Goal: Complete application form: Complete application form

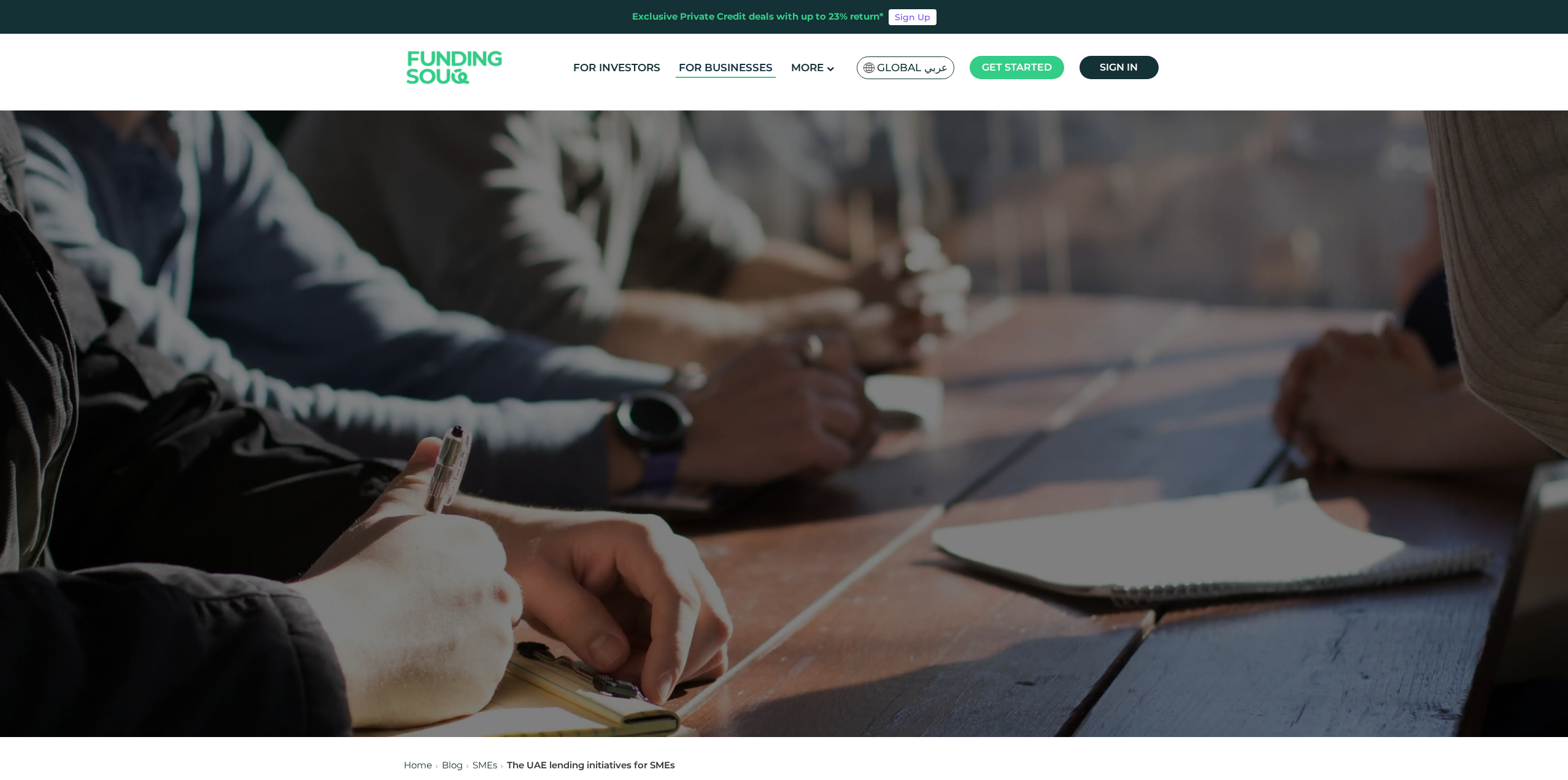
click at [736, 64] on link "For Businesses" at bounding box center [725, 67] width 100 height 21
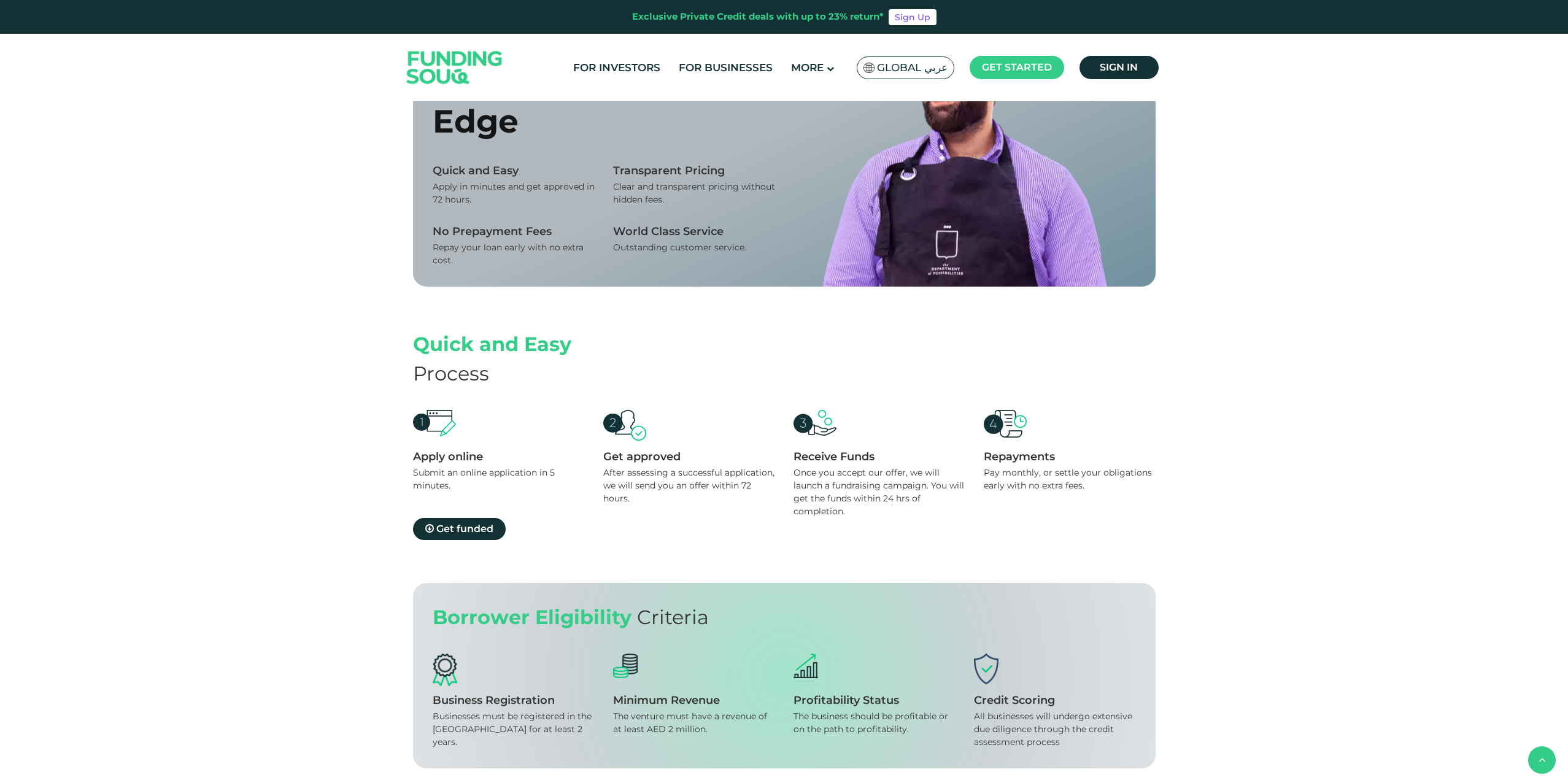
scroll to position [920, 0]
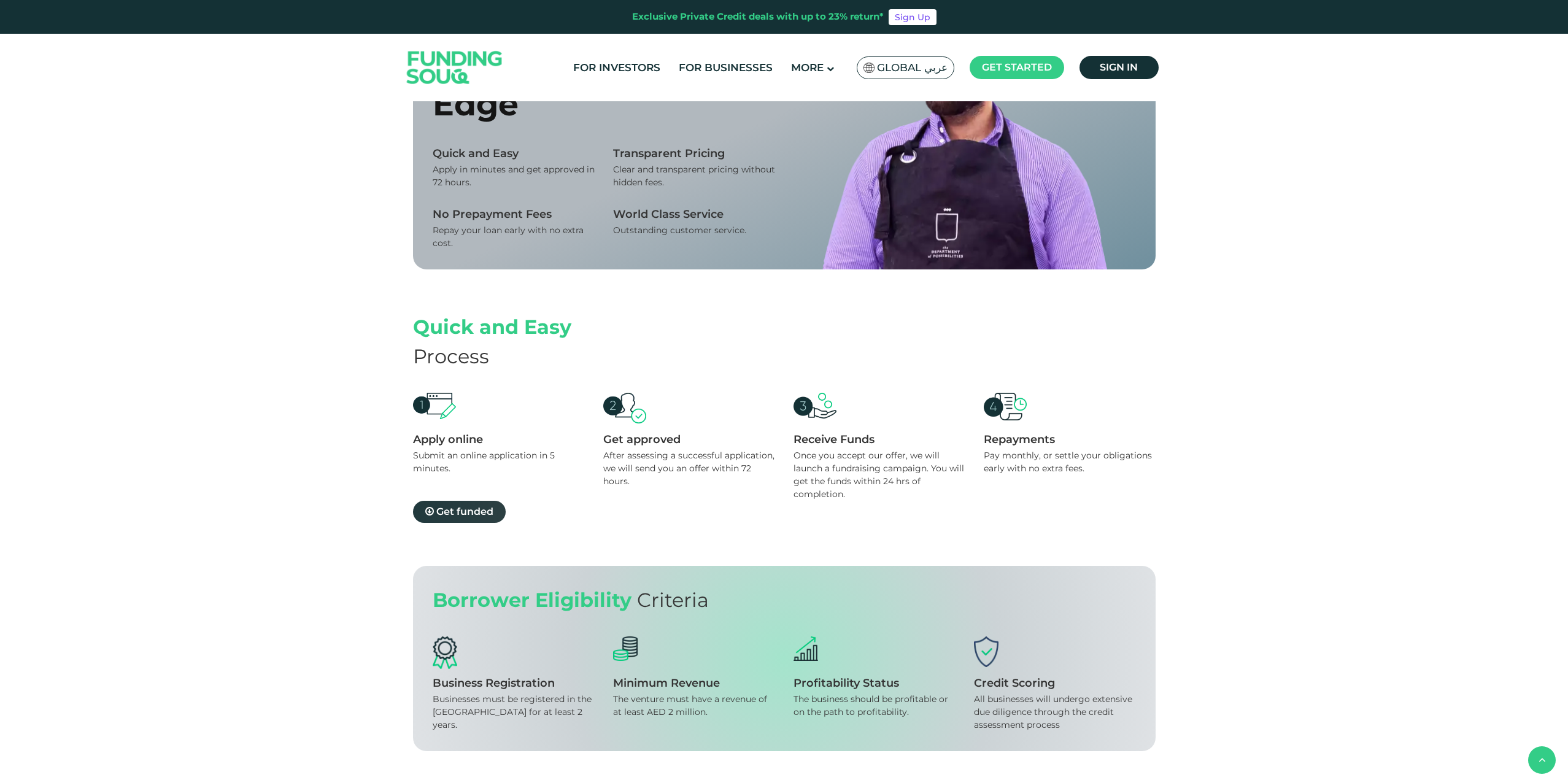
click at [434, 516] on span at bounding box center [431, 511] width 11 height 12
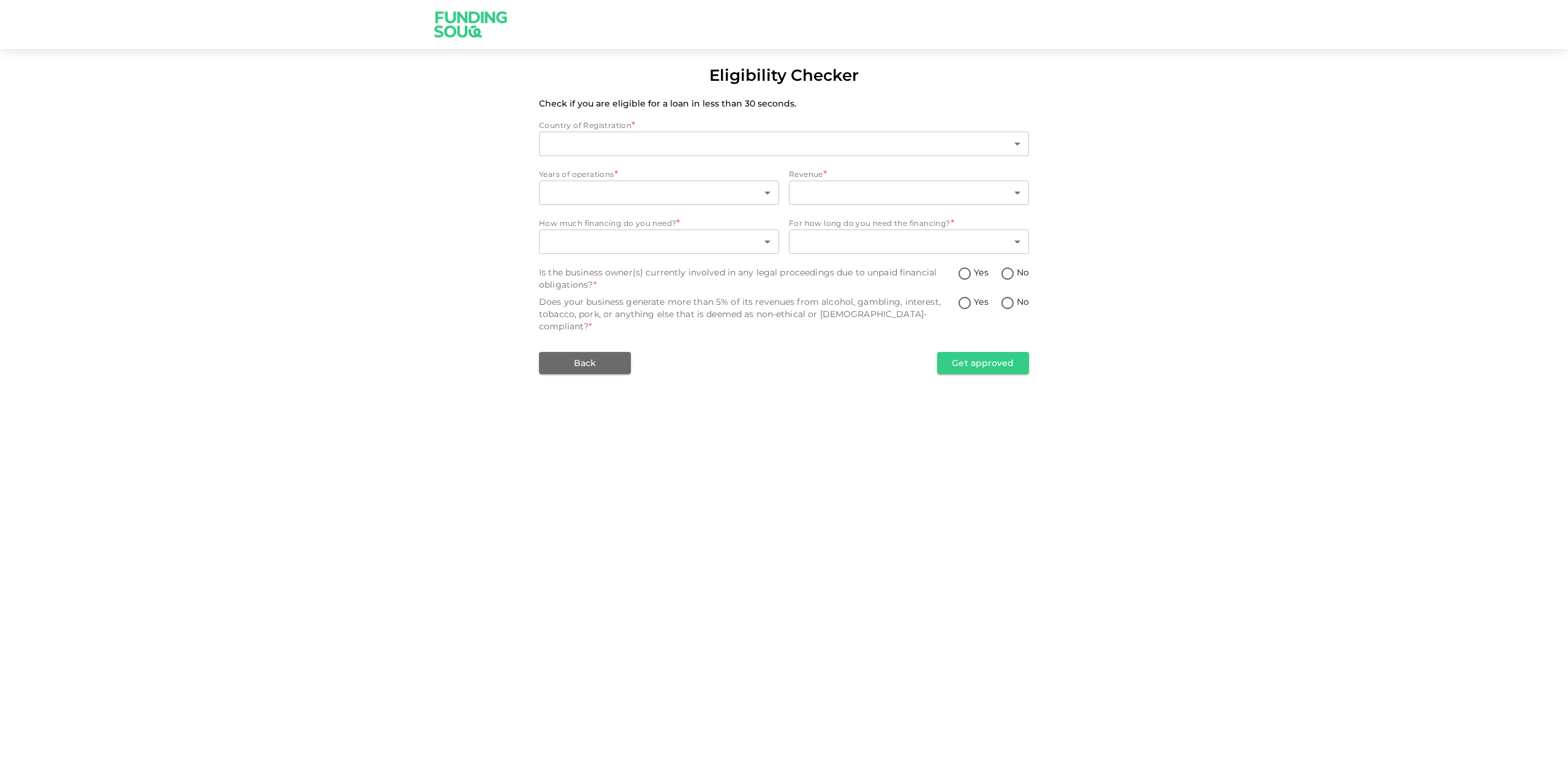
type input "1"
click at [749, 196] on body "Eligibility Checker Check if you are eligible for a loan in less than 30 second…" at bounding box center [784, 389] width 1568 height 778
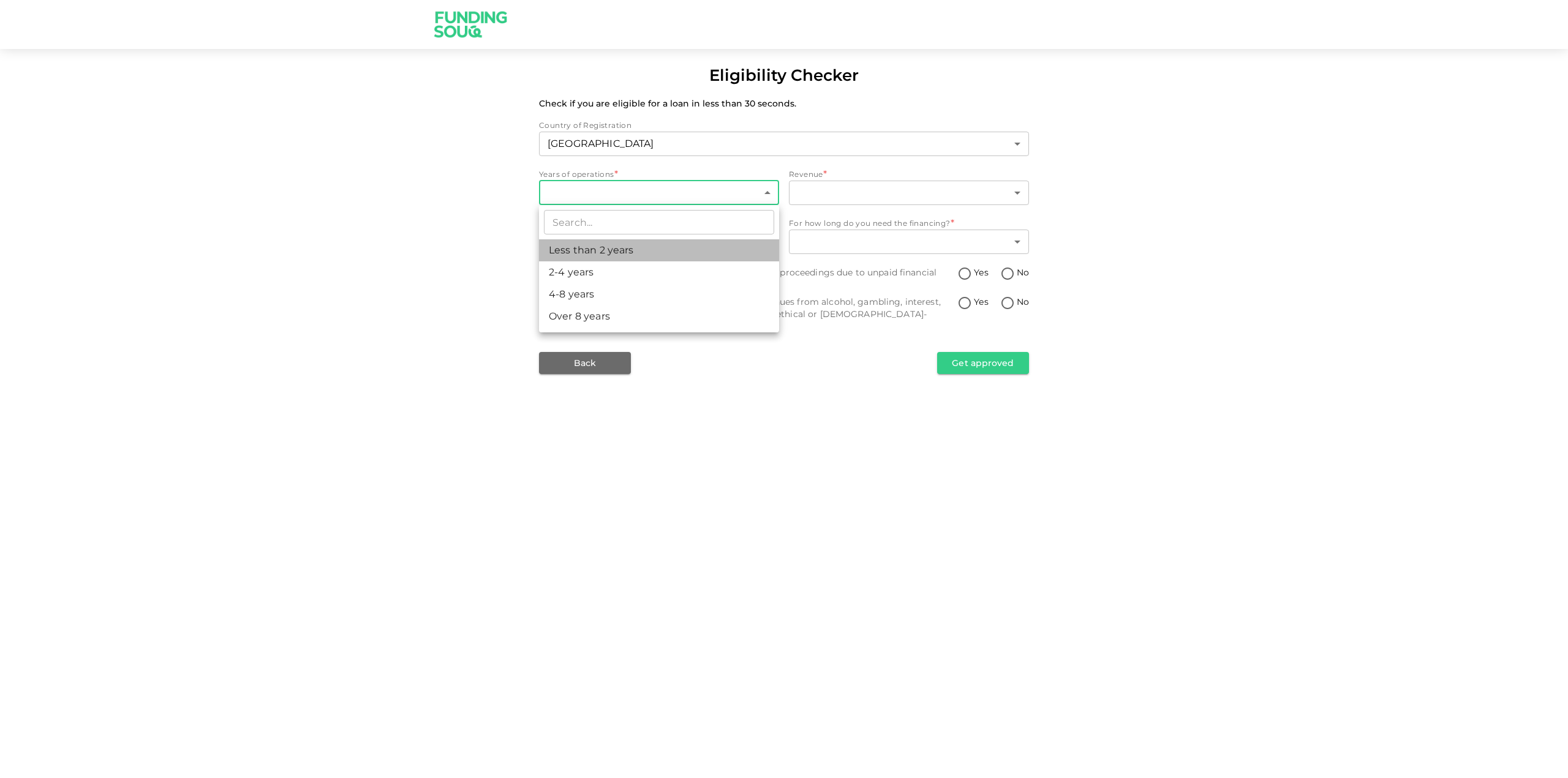
click at [678, 246] on li "Less than 2 years" at bounding box center [658, 250] width 240 height 22
type input "1"
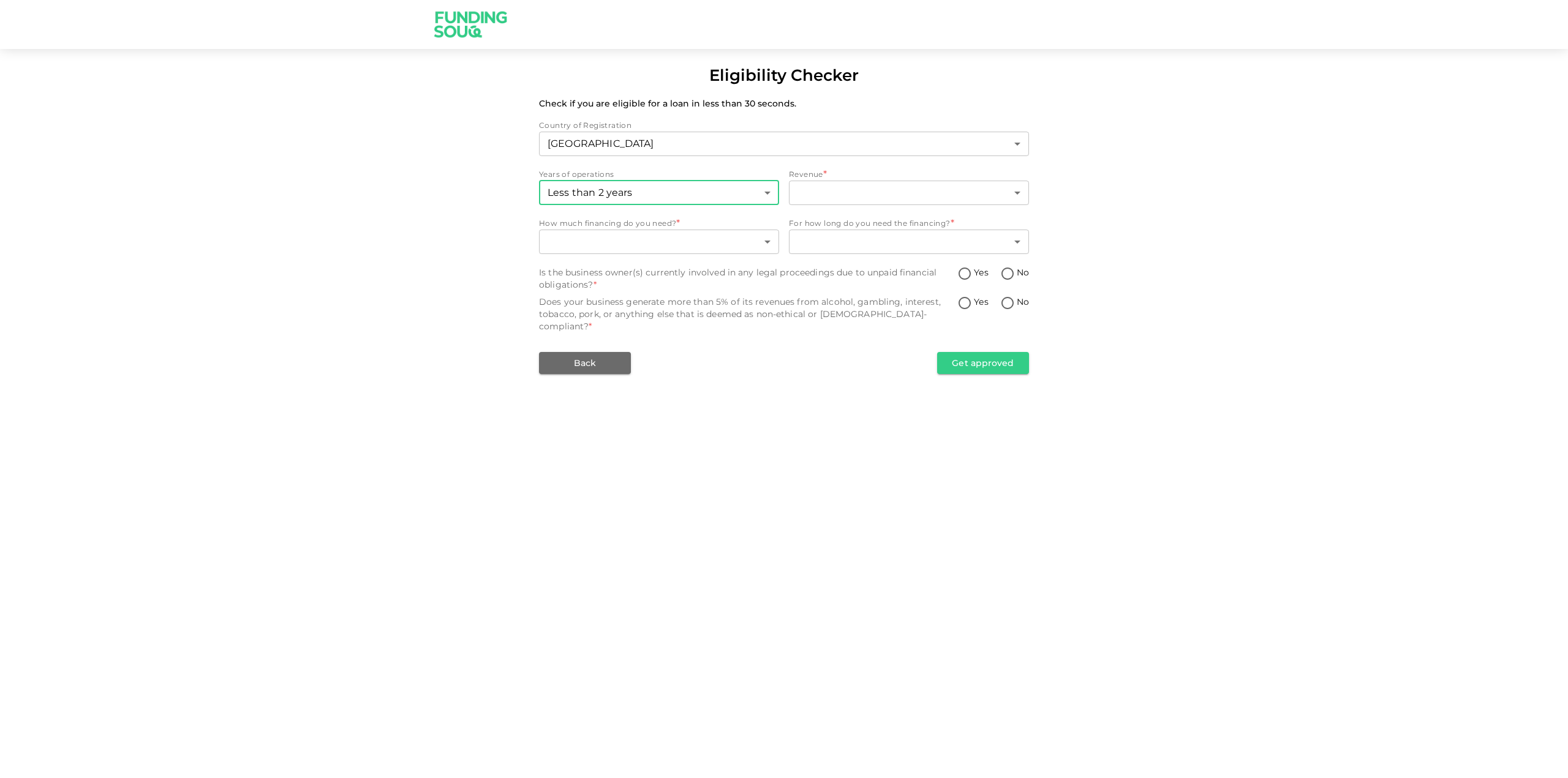
click at [893, 194] on body "Eligibility Checker Check if you are eligible for a loan in less than 30 second…" at bounding box center [784, 389] width 1568 height 778
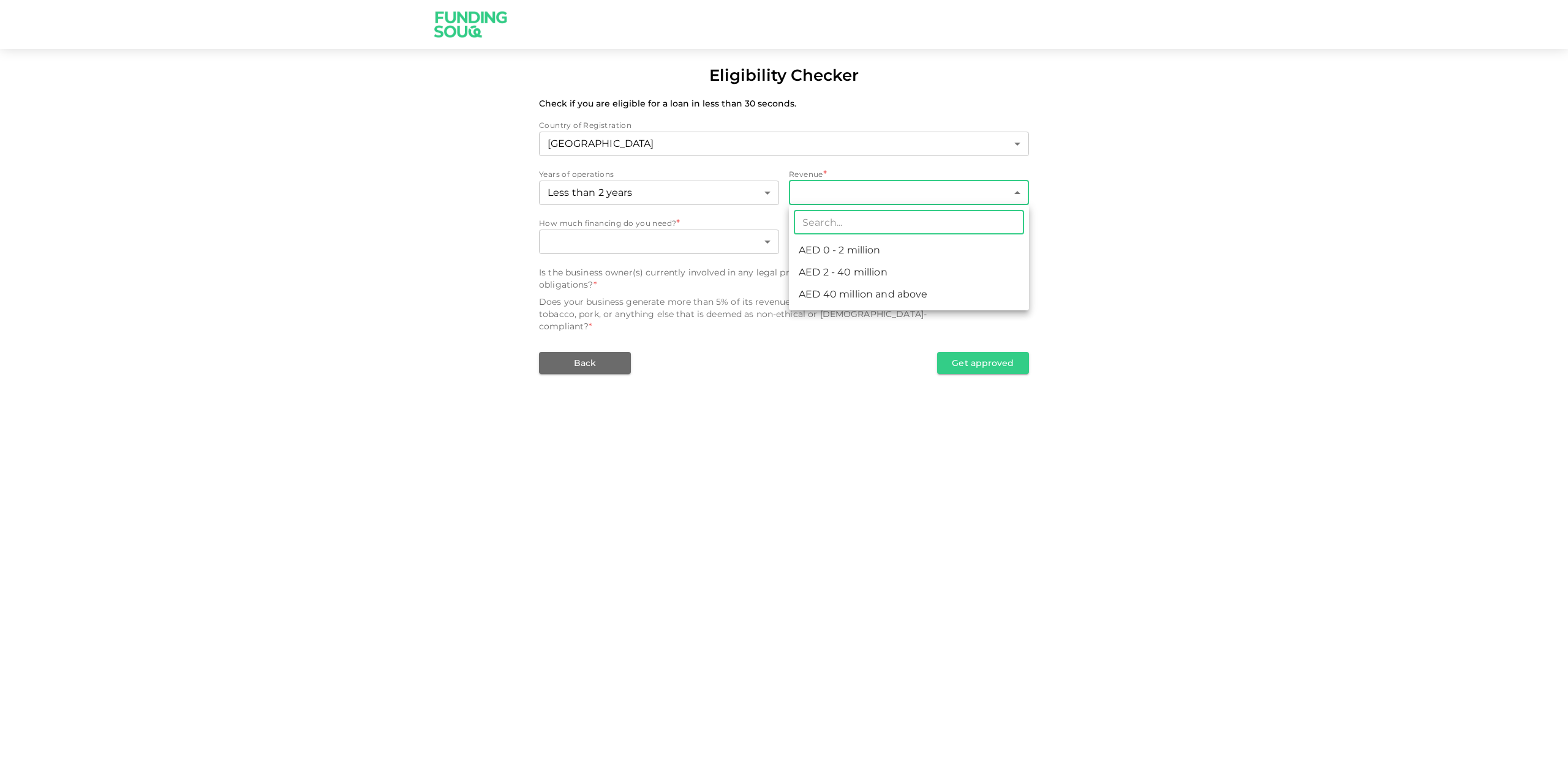
click at [878, 251] on li "AED 0 - 2 million" at bounding box center [908, 250] width 240 height 22
type input "1"
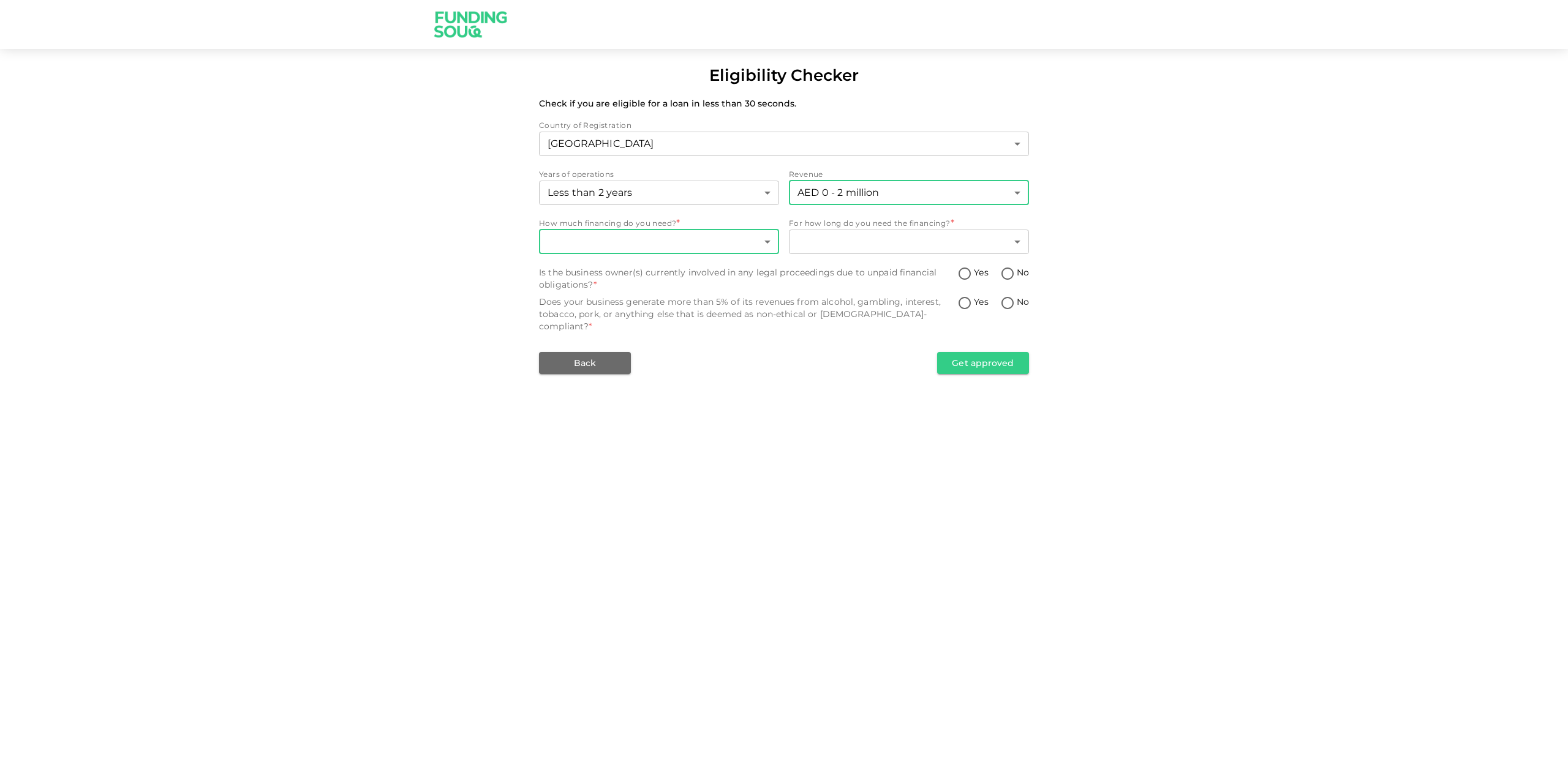
click at [710, 249] on body "Eligibility Checker Check if you are eligible for a loan in less than 30 second…" at bounding box center [784, 389] width 1568 height 778
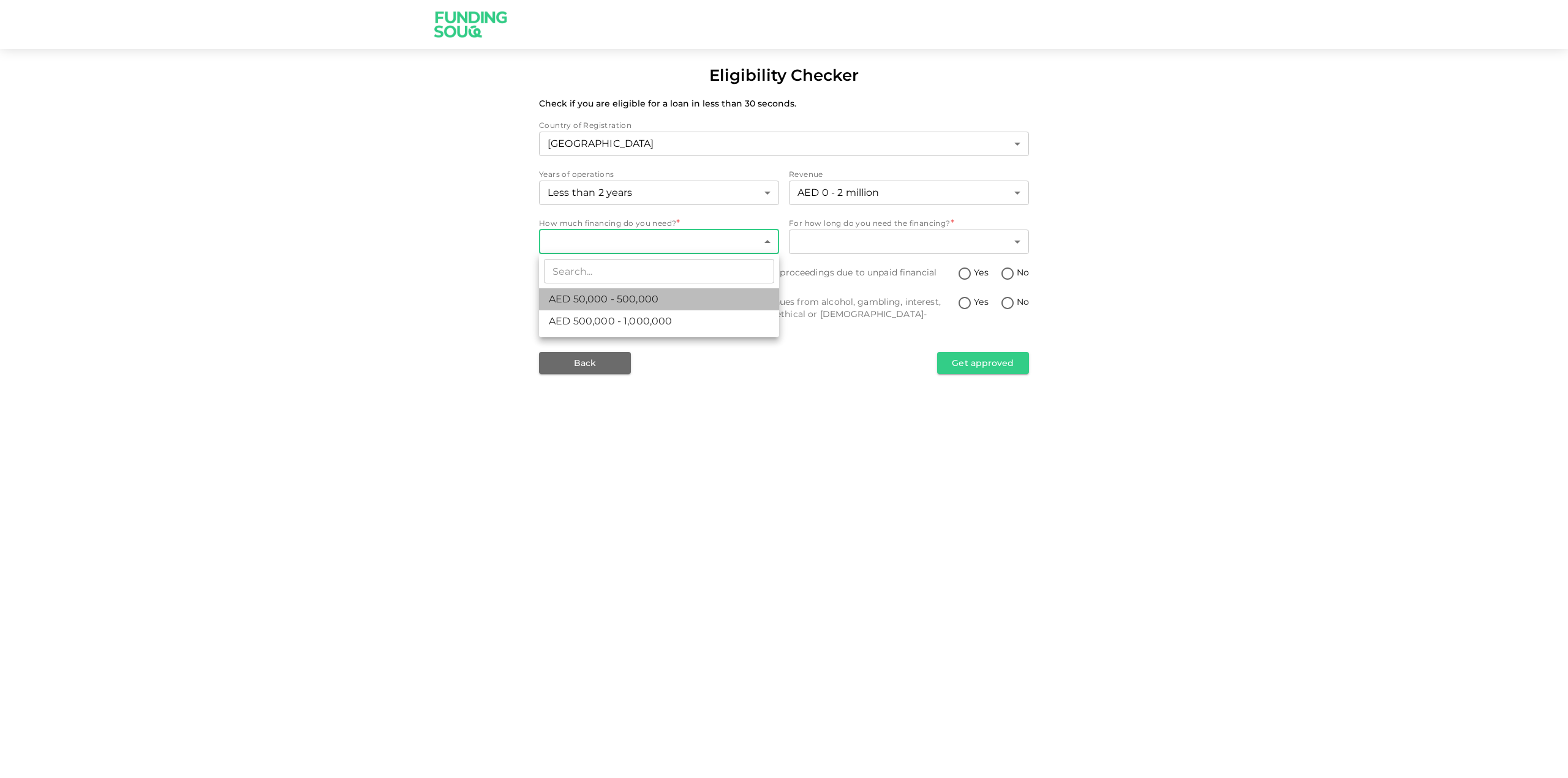
click at [717, 300] on li "AED 50,000 - 500,000" at bounding box center [658, 299] width 240 height 22
type input "1"
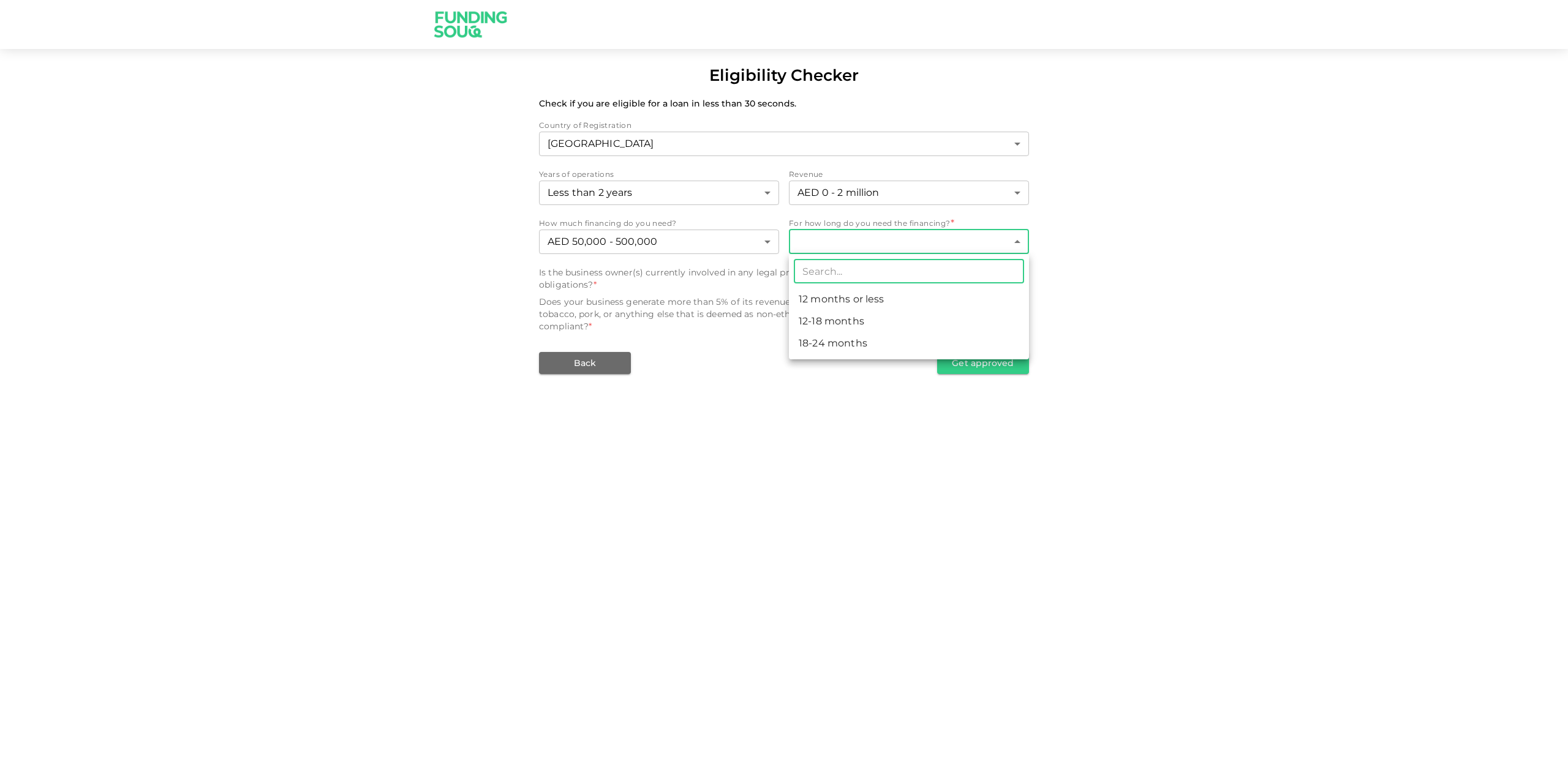
click at [898, 246] on body "Eligibility Checker Check if you are eligible for a loan in less than 30 second…" at bounding box center [784, 389] width 1568 height 778
click at [866, 320] on li "12-18 months" at bounding box center [908, 321] width 240 height 22
type input "2"
click at [1016, 273] on input "No" at bounding box center [1007, 275] width 18 height 16
radio input "true"
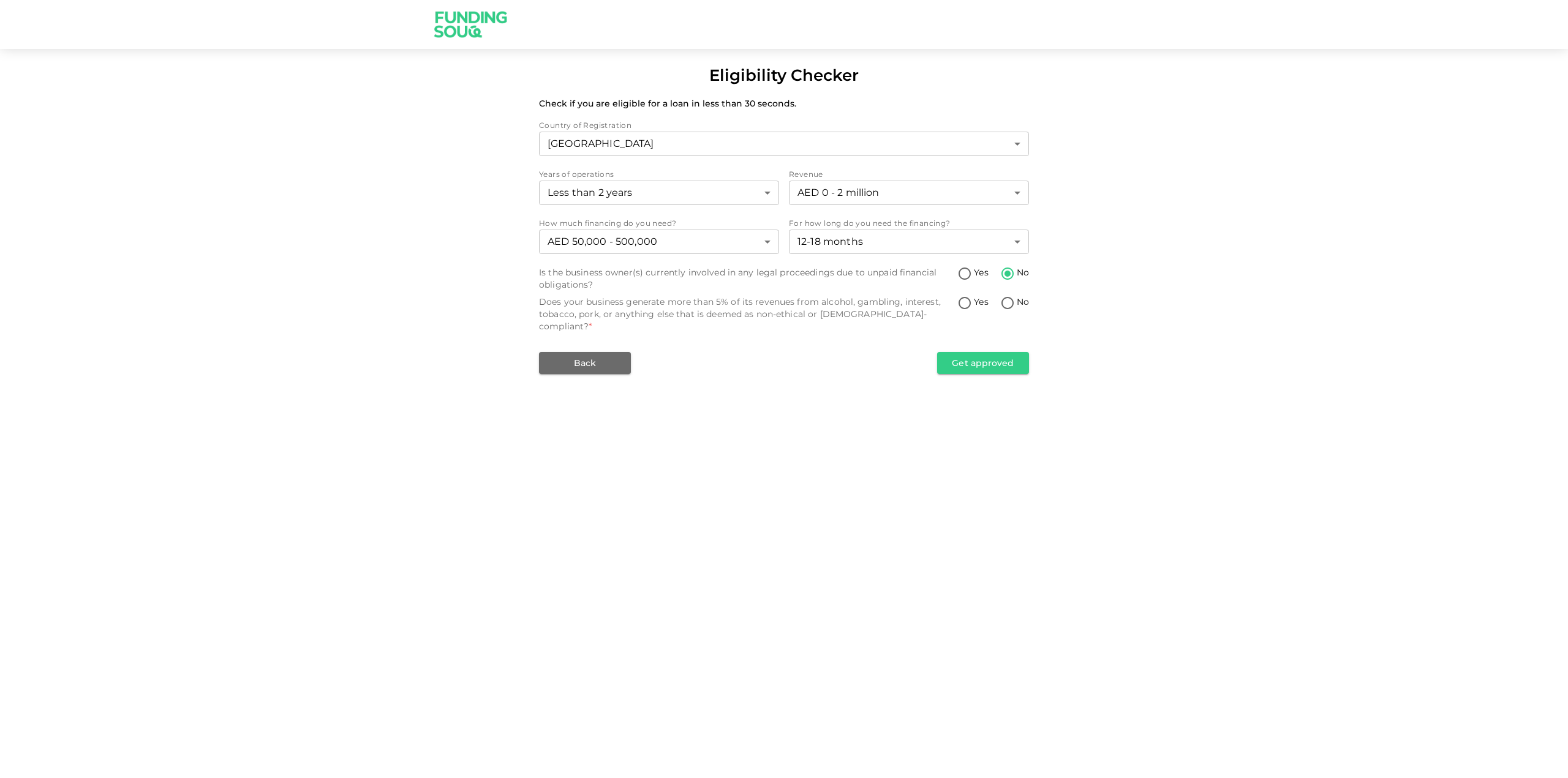
click at [1019, 302] on span "No" at bounding box center [1023, 302] width 13 height 13
click at [1017, 302] on input "No" at bounding box center [1007, 304] width 18 height 16
radio input "true"
click at [983, 352] on button "Get approved" at bounding box center [983, 363] width 92 height 22
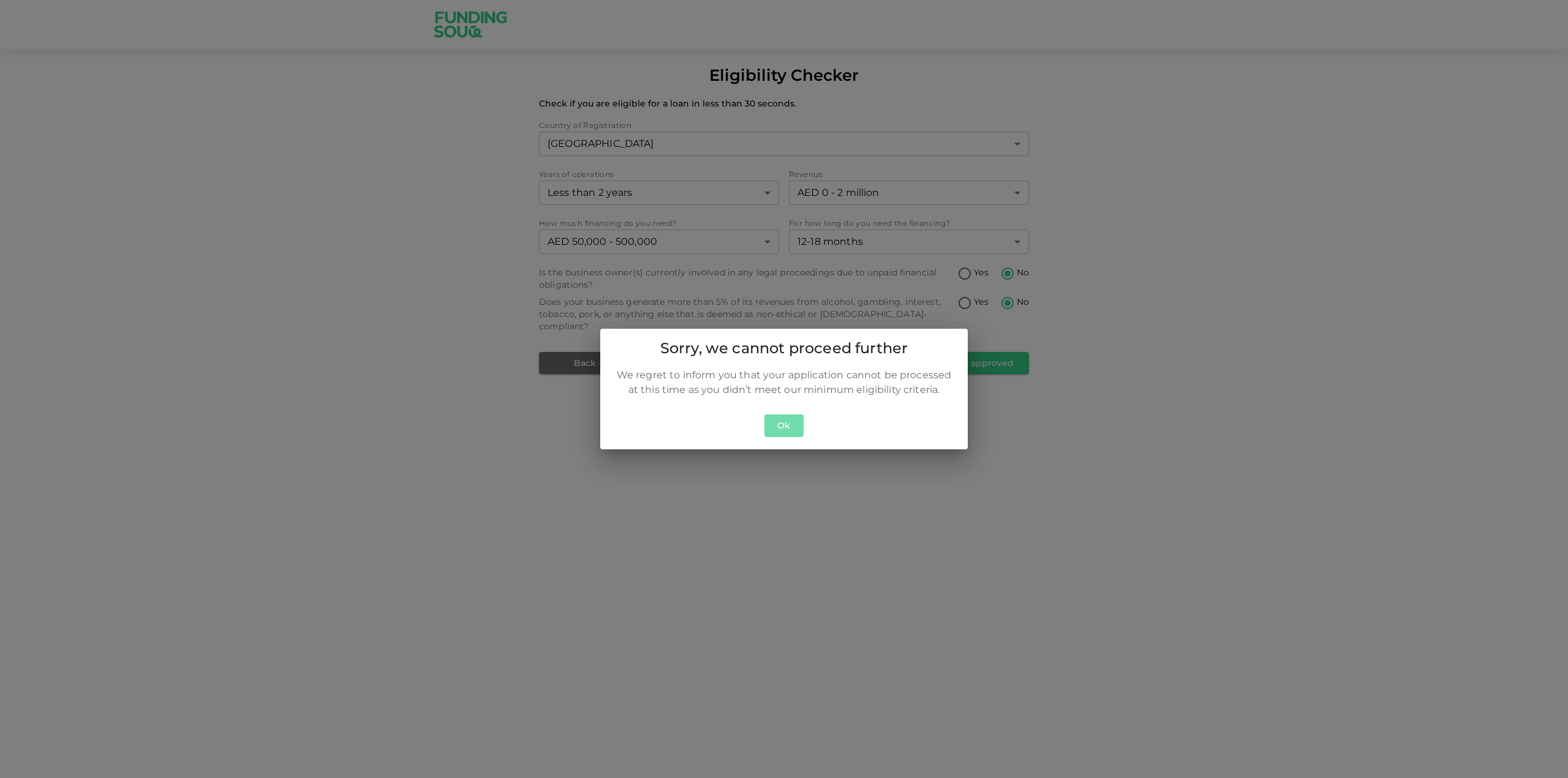
click at [799, 421] on button "Ok" at bounding box center [784, 425] width 39 height 22
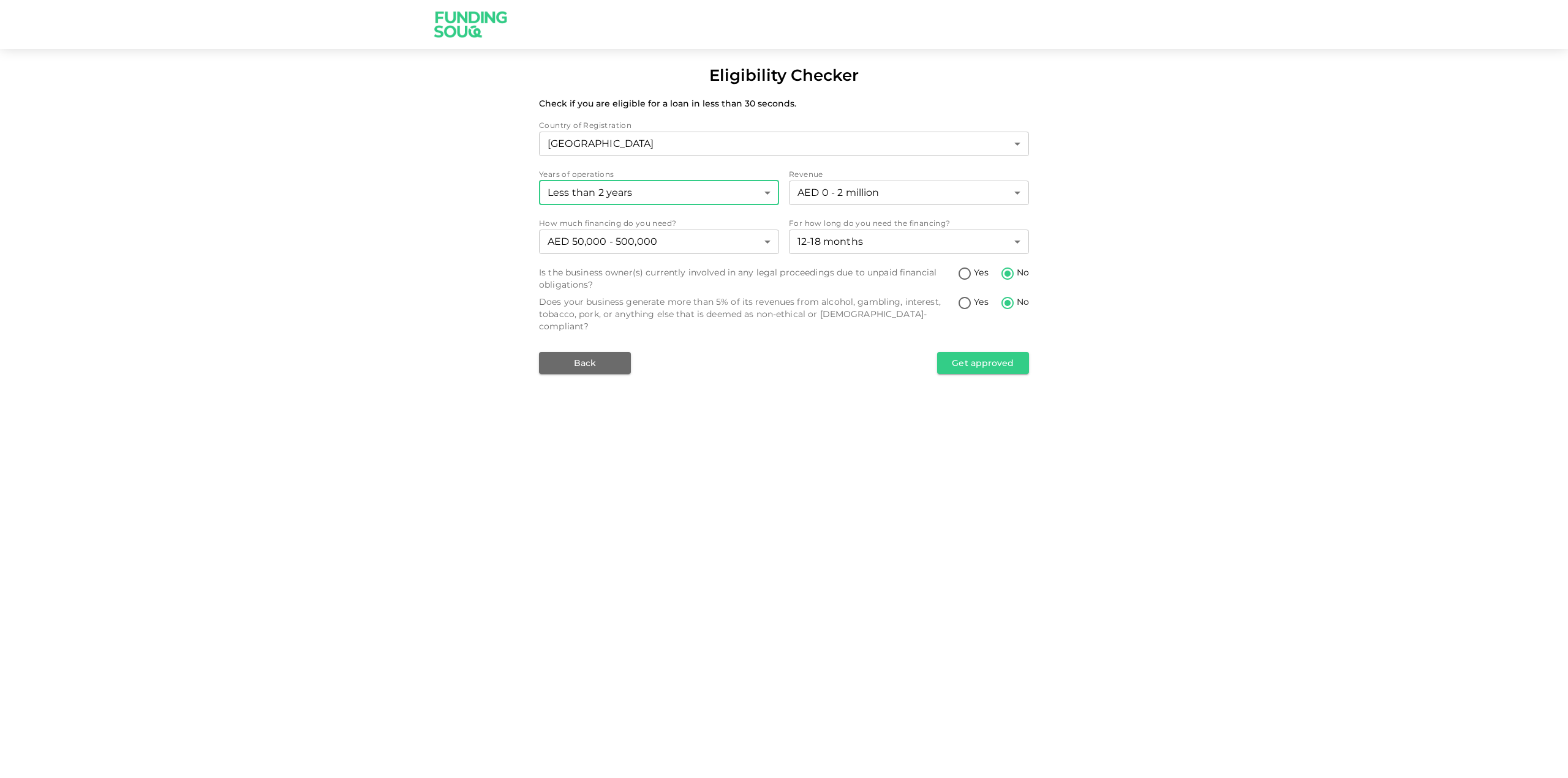
click at [677, 196] on body "Eligibility Checker Check if you are eligible for a loan in less than 30 second…" at bounding box center [784, 389] width 1568 height 778
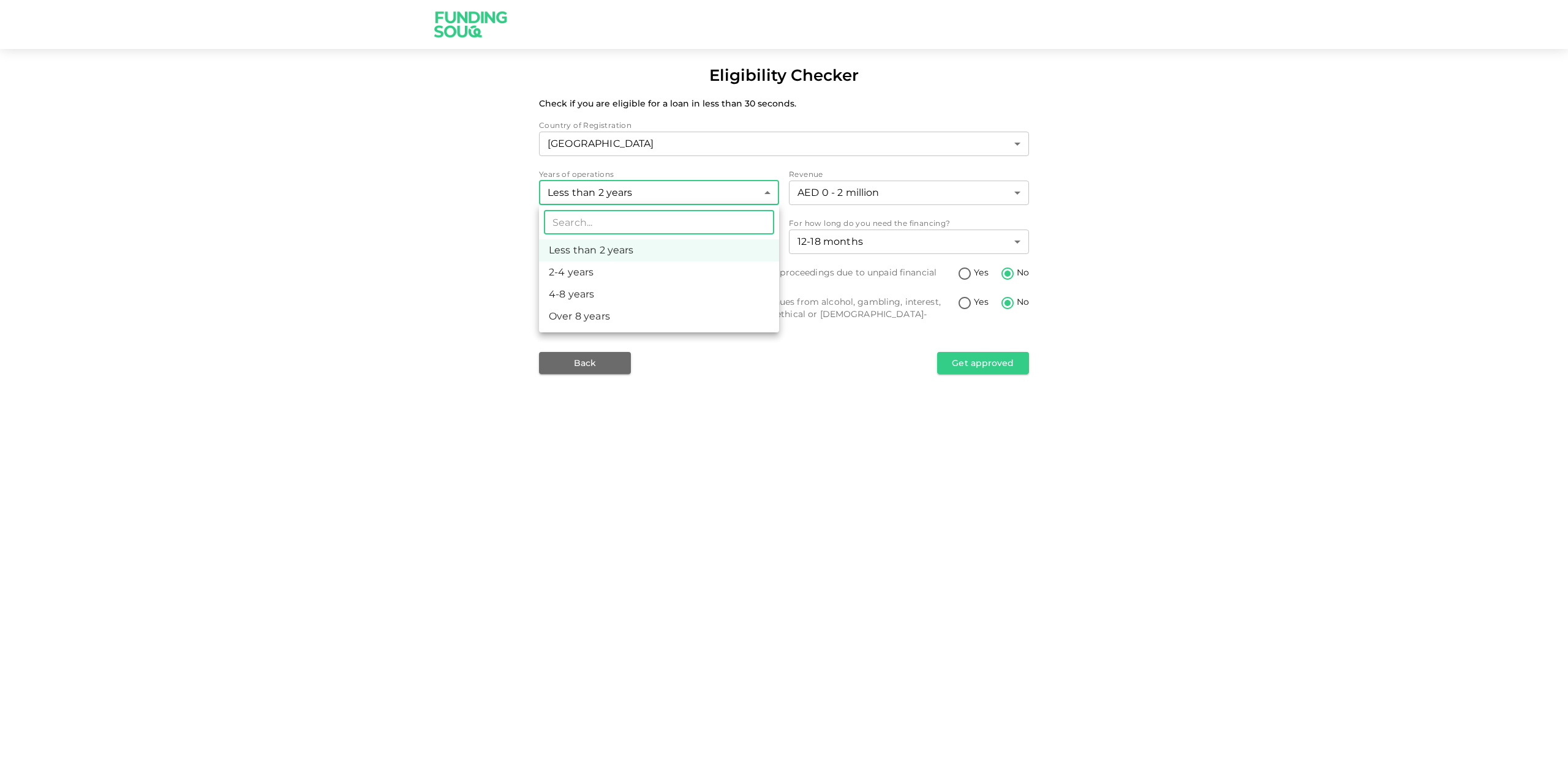
click at [678, 196] on div at bounding box center [784, 389] width 1568 height 778
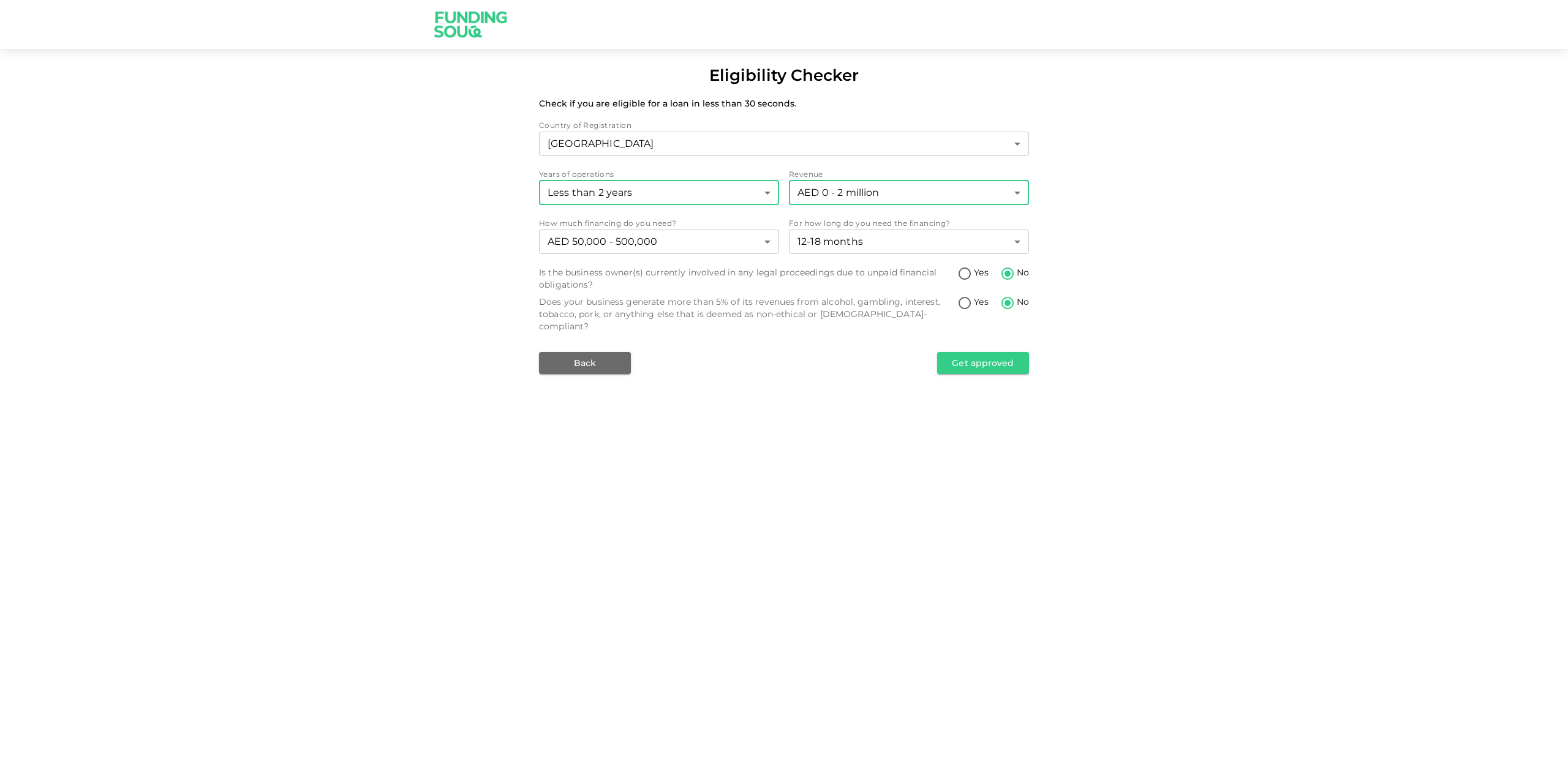
click at [826, 196] on body "Eligibility Checker Check if you are eligible for a loan in less than 30 second…" at bounding box center [784, 389] width 1568 height 778
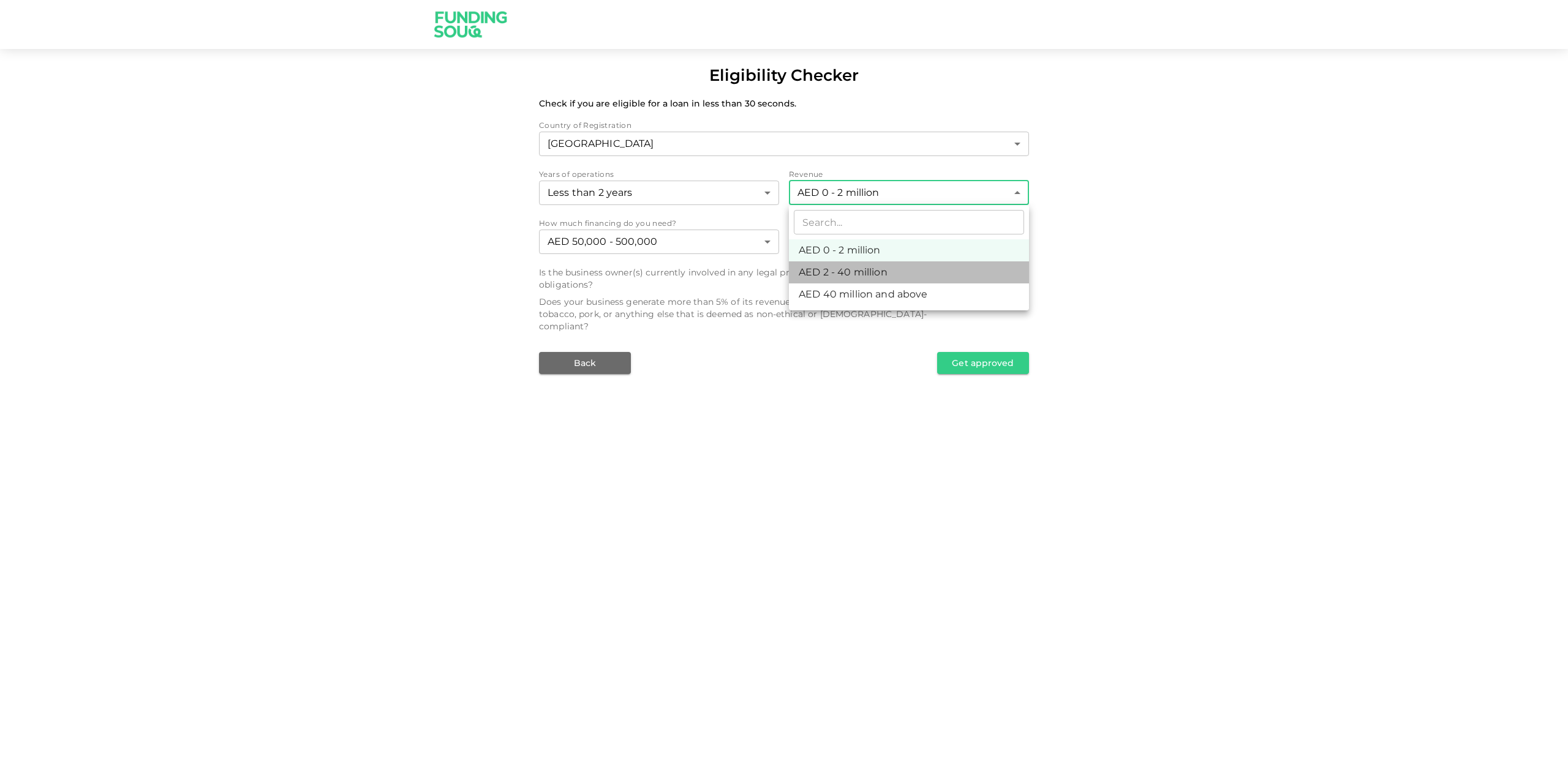
click at [828, 266] on li "AED 2 - 40 million" at bounding box center [908, 272] width 240 height 22
type input "2"
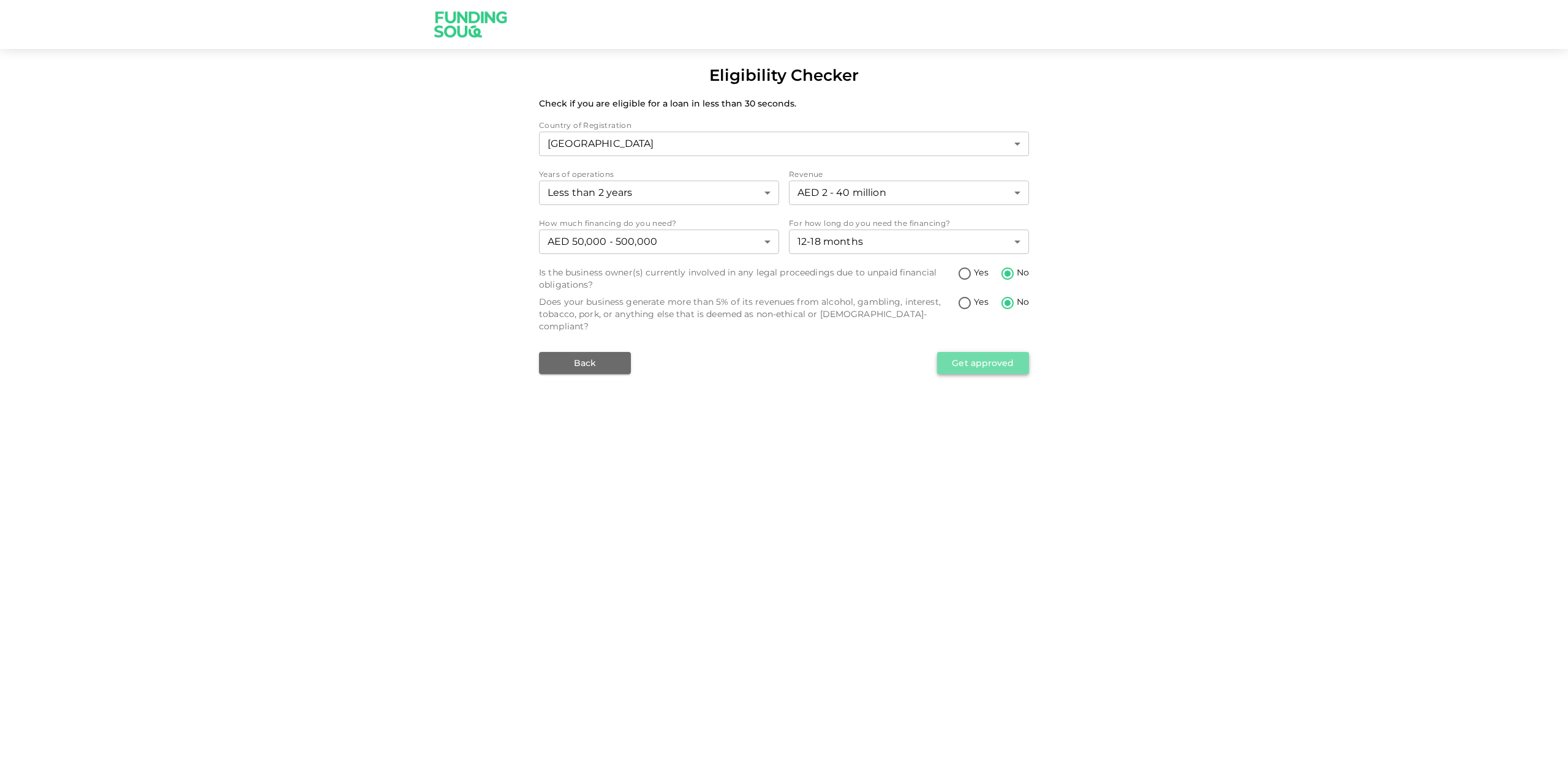
click at [955, 352] on button "Get approved" at bounding box center [983, 363] width 92 height 22
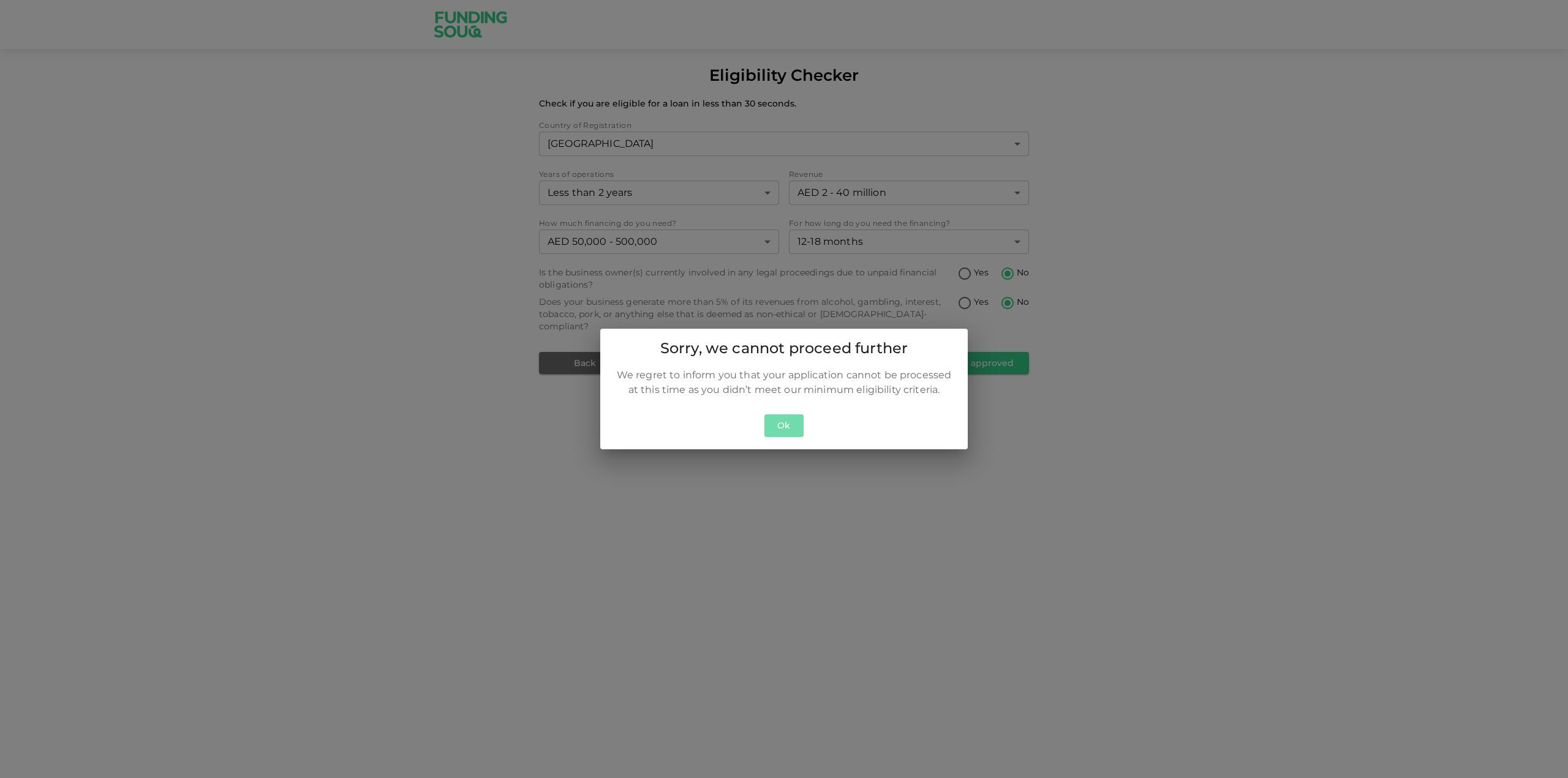
drag, startPoint x: 793, startPoint y: 427, endPoint x: 749, endPoint y: 329, distance: 107.4
click at [794, 424] on button "Ok" at bounding box center [784, 425] width 39 height 22
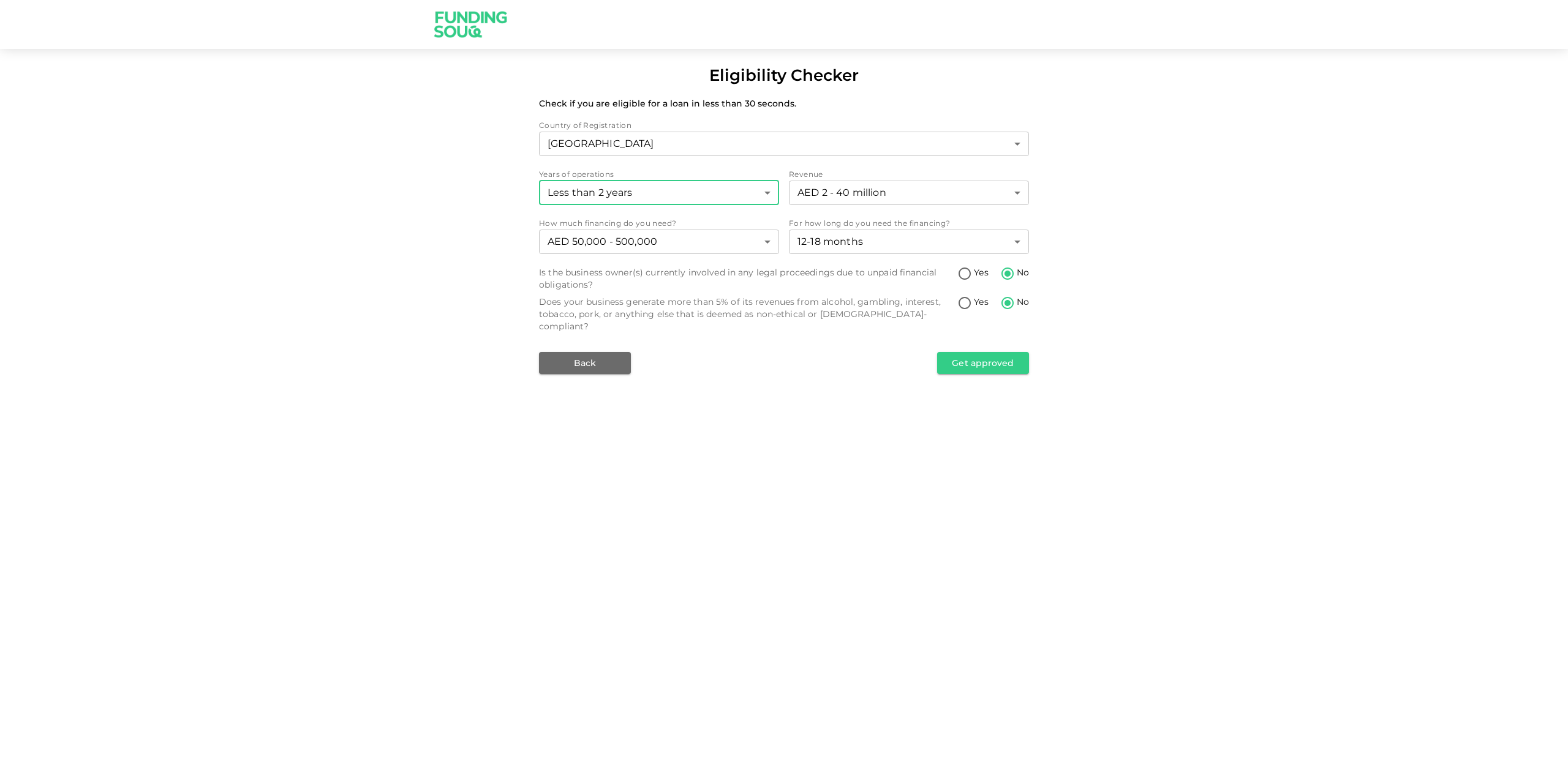
click at [695, 197] on body "Eligibility Checker Check if you are eligible for a loan in less than 30 second…" at bounding box center [784, 389] width 1568 height 778
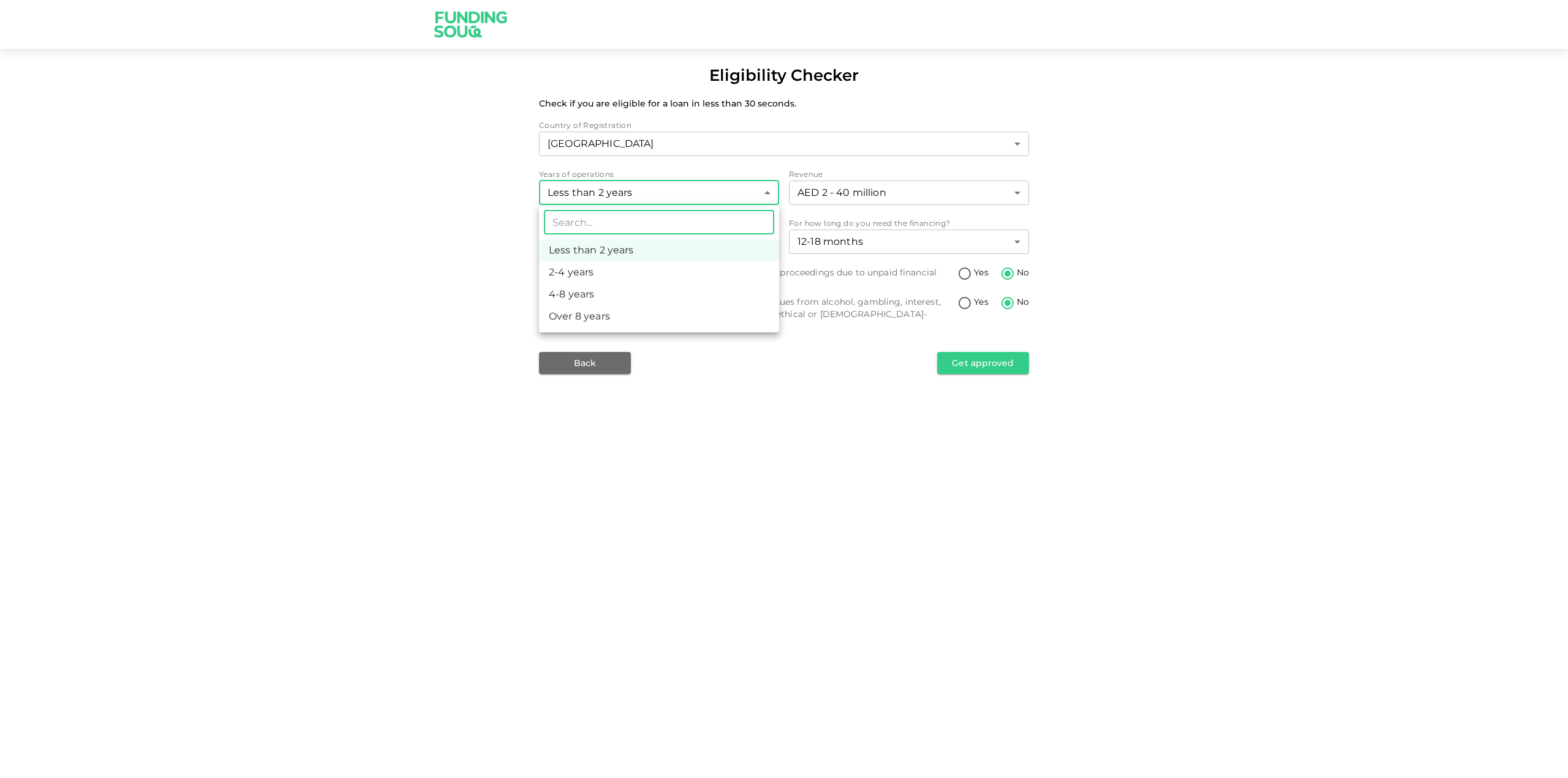
click at [664, 283] on li "2-4 years" at bounding box center [658, 272] width 240 height 22
type input "2"
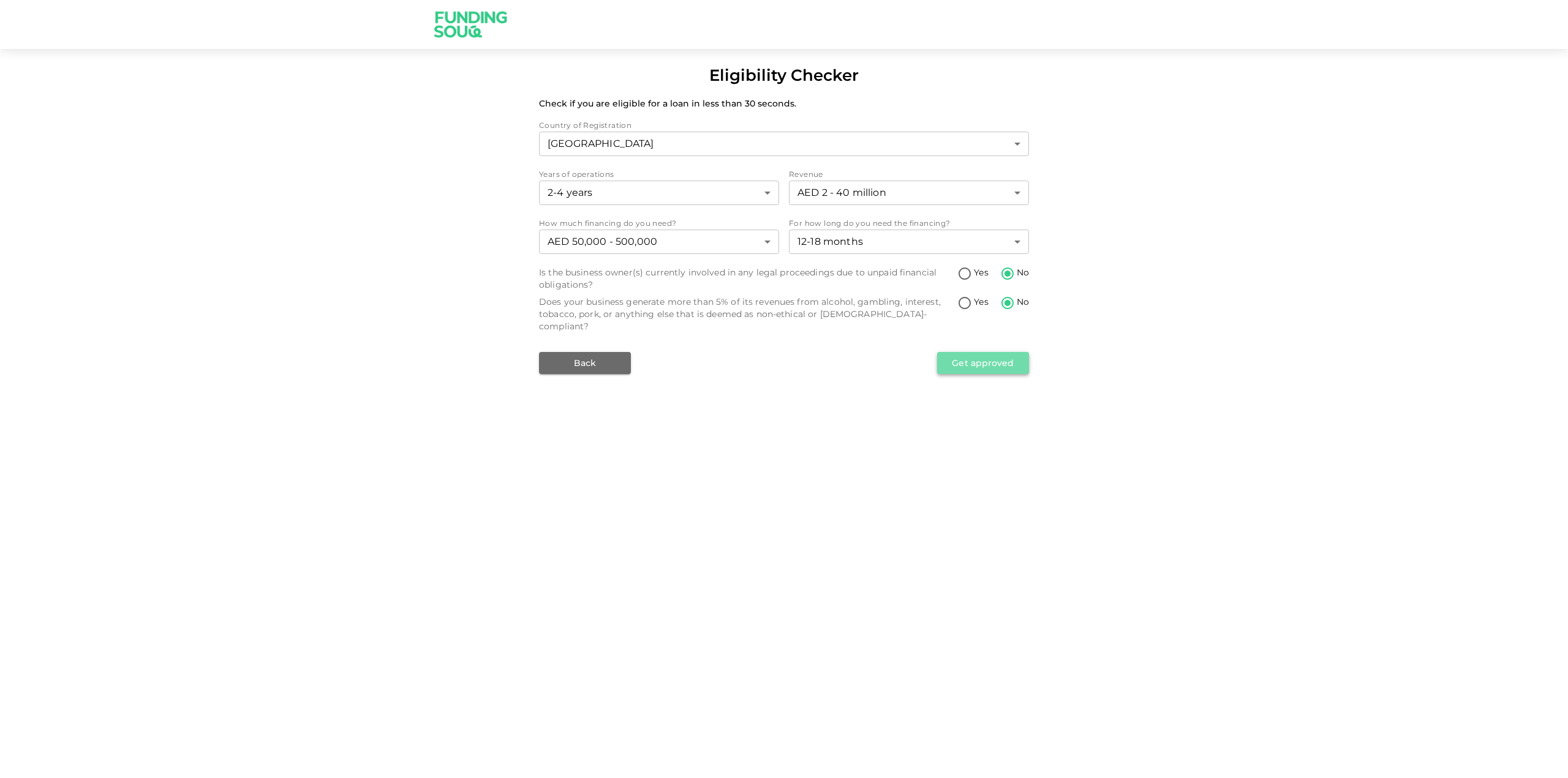
click at [963, 352] on button "Get approved" at bounding box center [983, 363] width 92 height 22
